Goal: Participate in discussion: Engage in conversation with other users on a specific topic

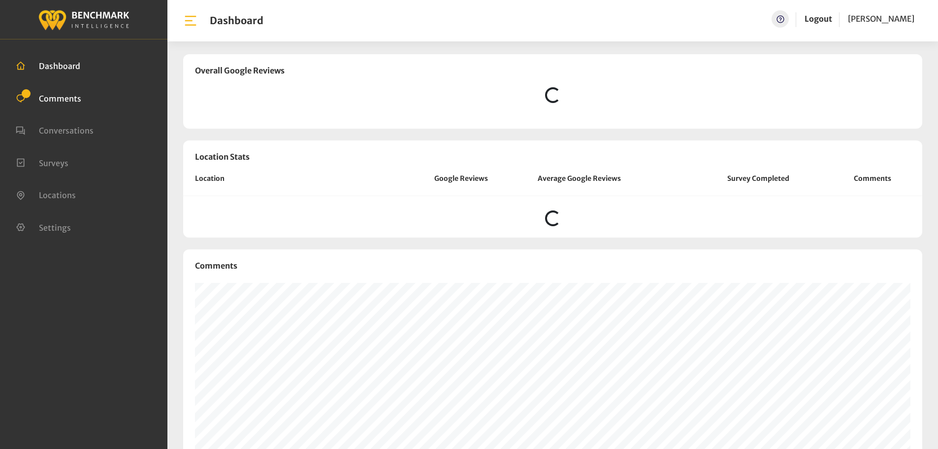
click at [66, 99] on span "Comments" at bounding box center [60, 98] width 42 height 10
